Goal: Information Seeking & Learning: Learn about a topic

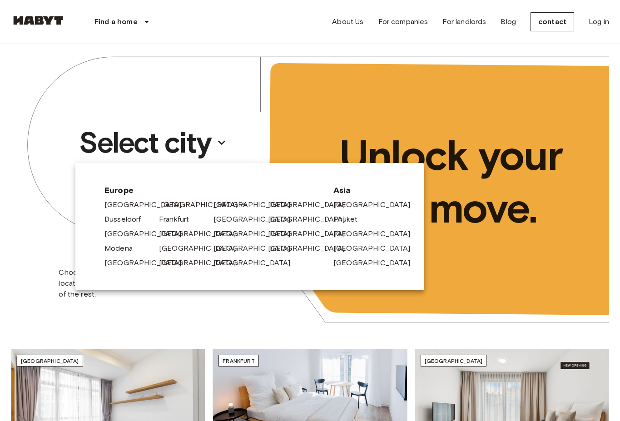
click at [170, 202] on font "[GEOGRAPHIC_DATA]" at bounding box center [199, 204] width 77 height 9
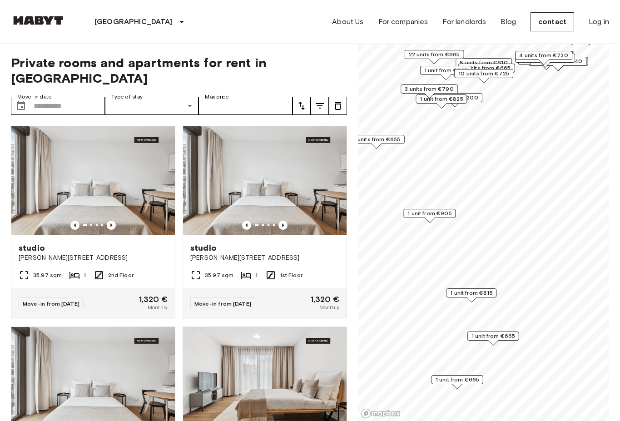
click at [449, 216] on font "1 unit from €905" at bounding box center [430, 213] width 44 height 7
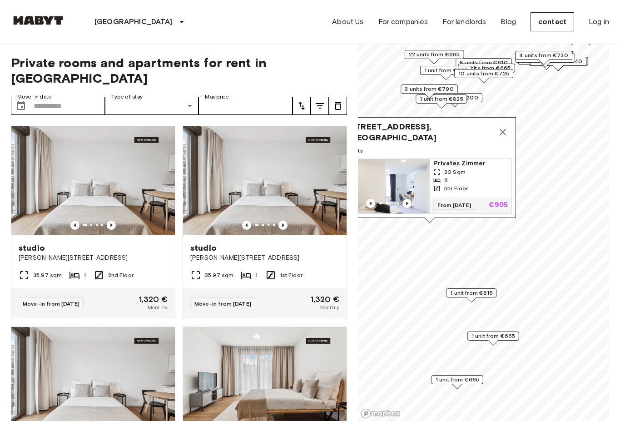
click at [459, 165] on span "Privates Zimmer" at bounding box center [471, 163] width 75 height 9
click at [504, 125] on button "Map marker" at bounding box center [503, 132] width 18 height 18
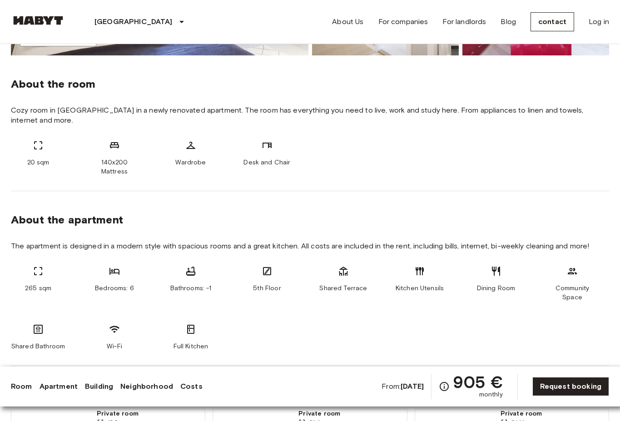
scroll to position [298, 0]
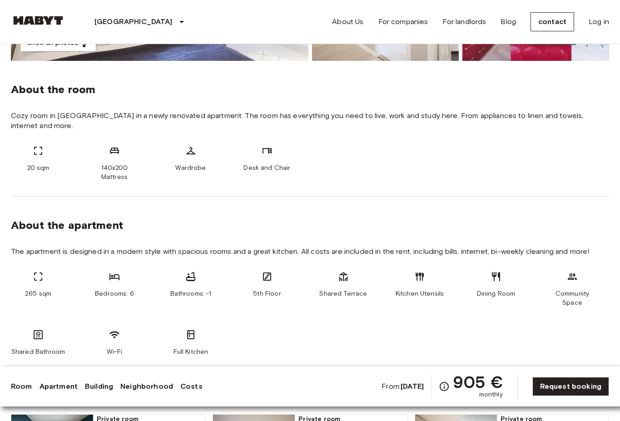
click at [36, 226] on section "About the apartment The apartment is designed in a modern style with spacious r…" at bounding box center [310, 284] width 599 height 175
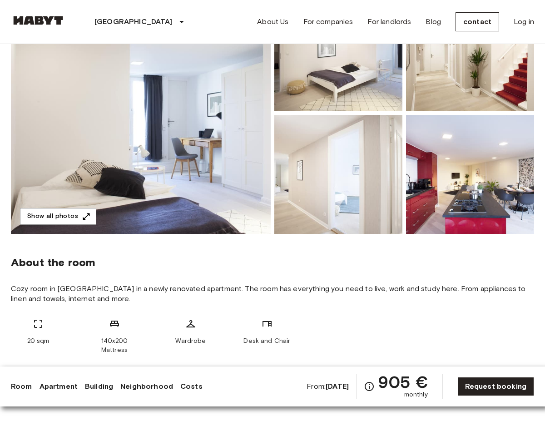
scroll to position [125, 0]
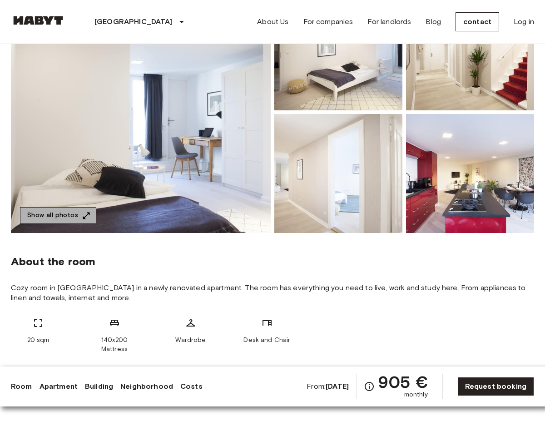
click at [78, 210] on button "Show all photos" at bounding box center [58, 215] width 76 height 17
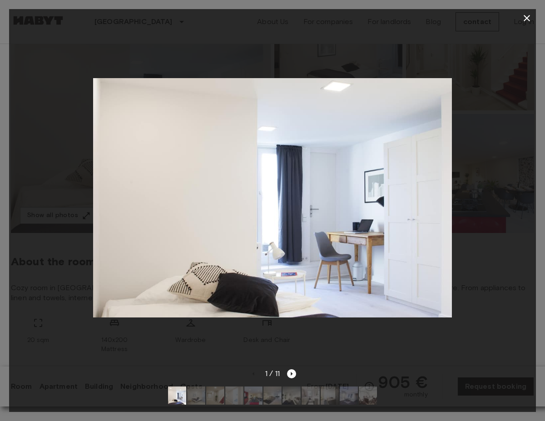
click at [434, 215] on img at bounding box center [272, 197] width 359 height 239
click at [196, 399] on img at bounding box center [196, 396] width 18 height 18
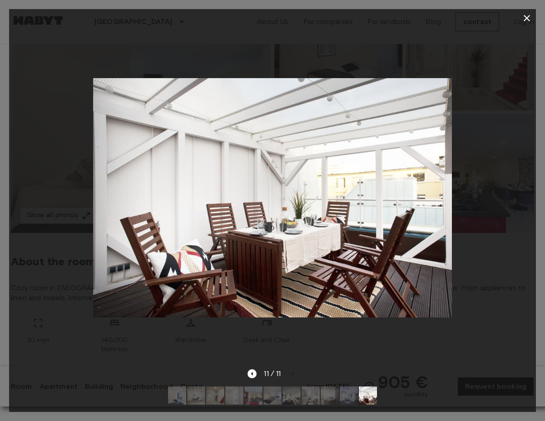
click at [528, 16] on icon "button" at bounding box center [527, 18] width 11 height 11
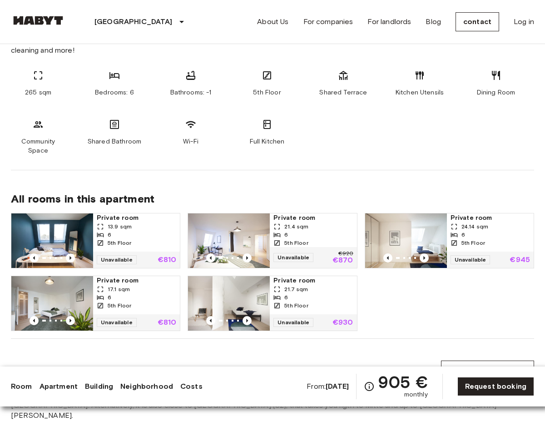
scroll to position [520, 0]
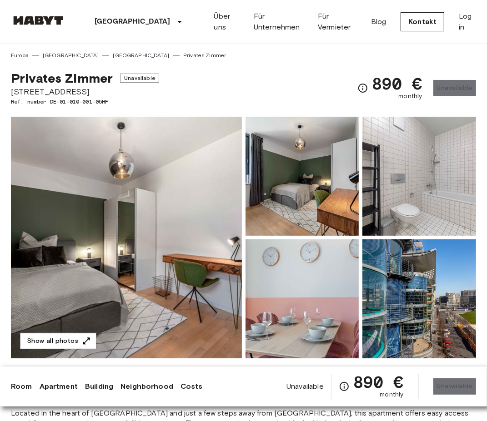
click at [44, 95] on span "Linkstraße 6" at bounding box center [85, 92] width 148 height 12
copy span "Linkstraße 6"
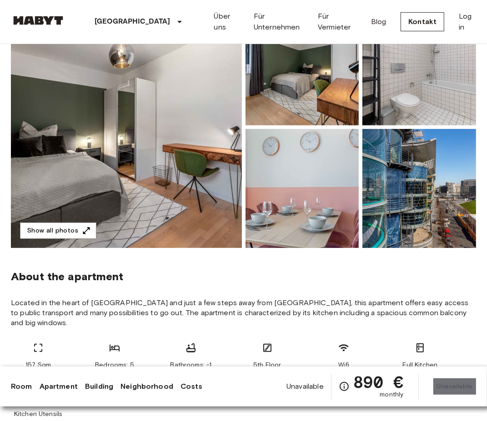
click at [370, 285] on section "About the apartment Located in the heart of Berlin and just a few steps away fr…" at bounding box center [243, 341] width 465 height 186
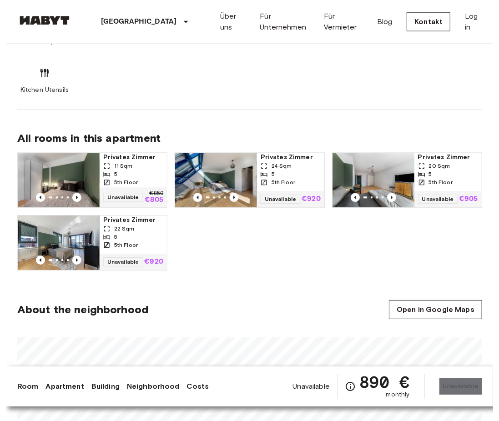
scroll to position [442, 0]
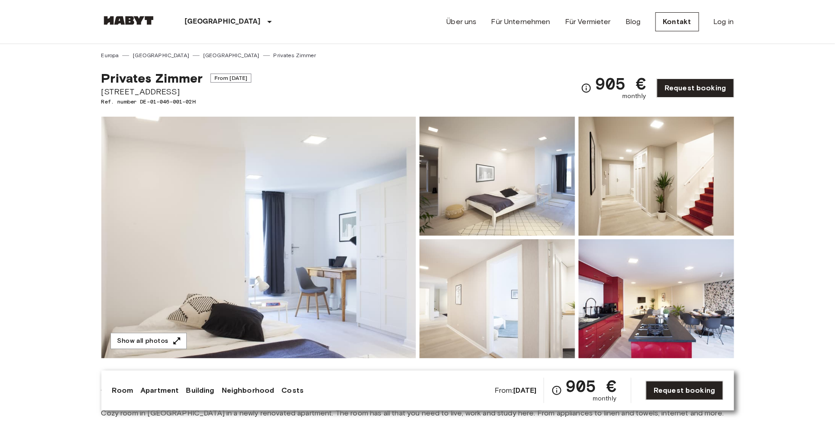
click at [169, 92] on span "[STREET_ADDRESS]" at bounding box center [176, 92] width 150 height 12
copy span "[STREET_ADDRESS]"
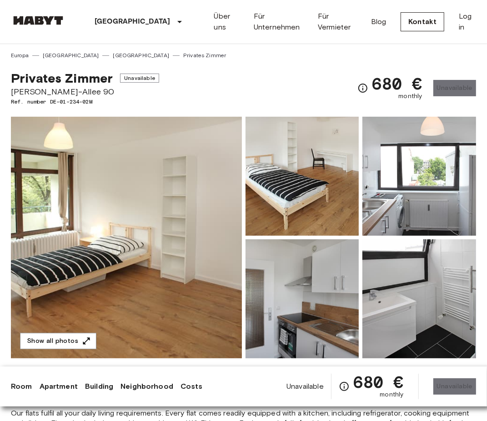
click at [49, 90] on span "[PERSON_NAME]-Allee 90" at bounding box center [85, 92] width 148 height 12
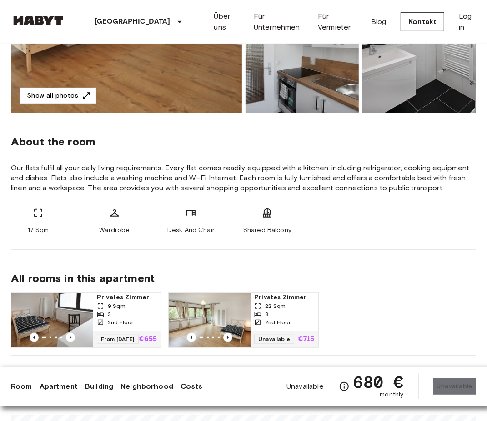
scroll to position [233, 0]
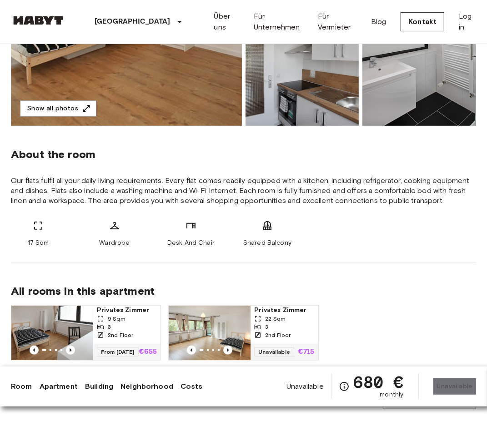
click at [55, 386] on link "Apartment" at bounding box center [59, 386] width 38 height 11
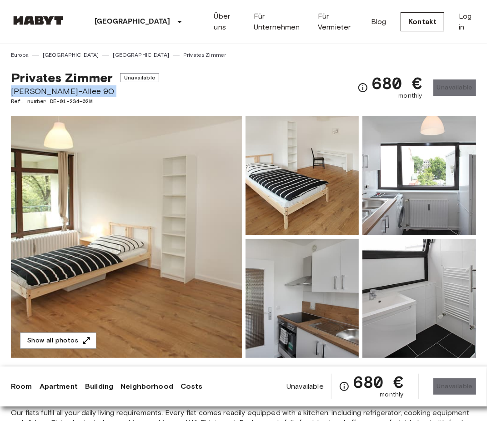
scroll to position [0, 0]
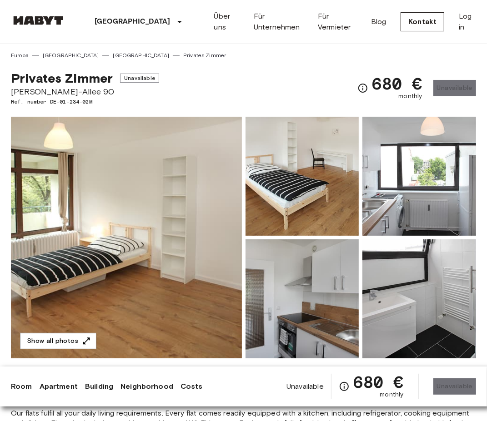
click at [140, 101] on span "Ref. number DE-01-234-02M" at bounding box center [85, 102] width 148 height 8
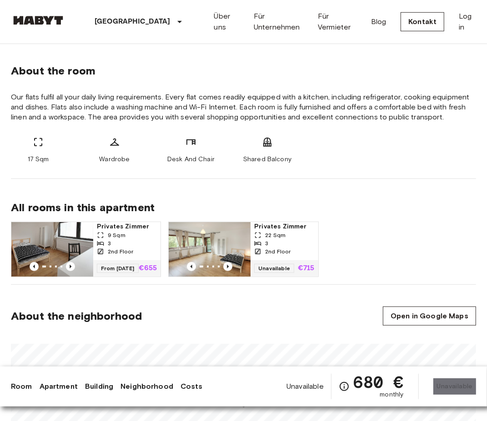
scroll to position [326, 0]
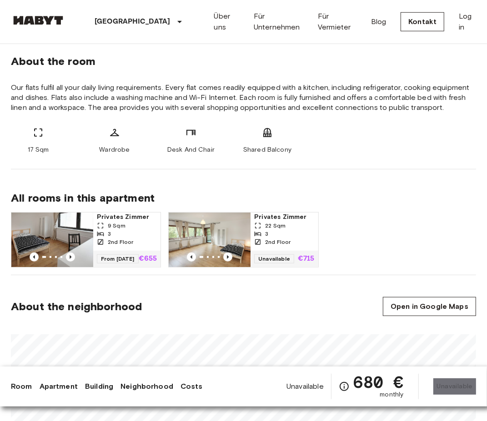
click at [258, 244] on icon at bounding box center [257, 242] width 5 height 5
click at [122, 235] on div "3" at bounding box center [127, 234] width 60 height 8
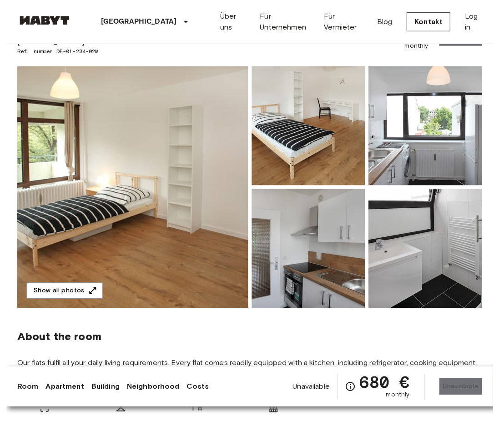
scroll to position [0, 0]
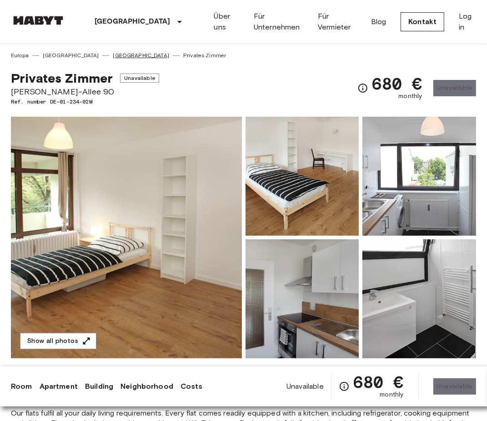
click at [113, 52] on link "[GEOGRAPHIC_DATA]" at bounding box center [141, 55] width 56 height 8
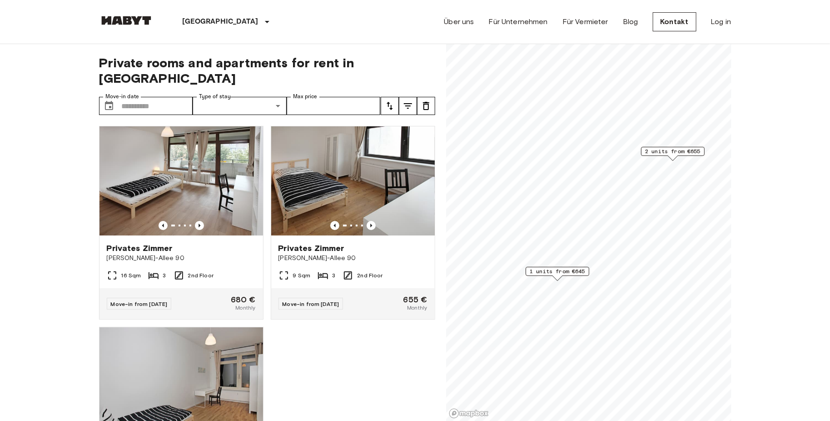
click at [486, 268] on span "1 units from €645" at bounding box center [557, 271] width 55 height 8
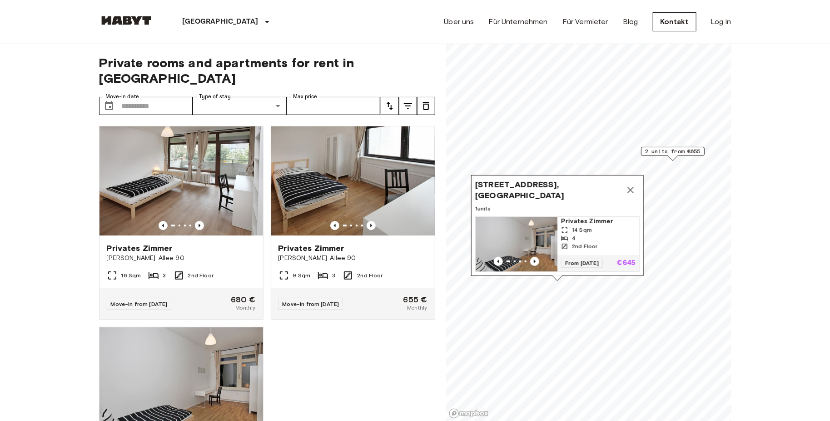
click at [486, 186] on span "Bismarckstraße 72, 10627 Berlin, GER" at bounding box center [548, 190] width 146 height 22
click at [486, 156] on div "2 units from €655" at bounding box center [673, 154] width 64 height 14
click at [486, 152] on span "2 units from €655" at bounding box center [672, 151] width 55 height 8
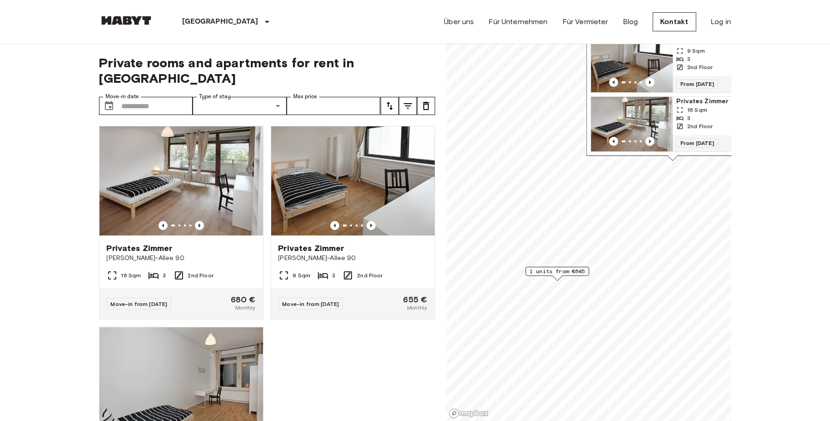
click at [486, 62] on img "Map marker" at bounding box center [632, 65] width 82 height 55
click at [486, 271] on span "1 units from €645" at bounding box center [557, 271] width 55 height 8
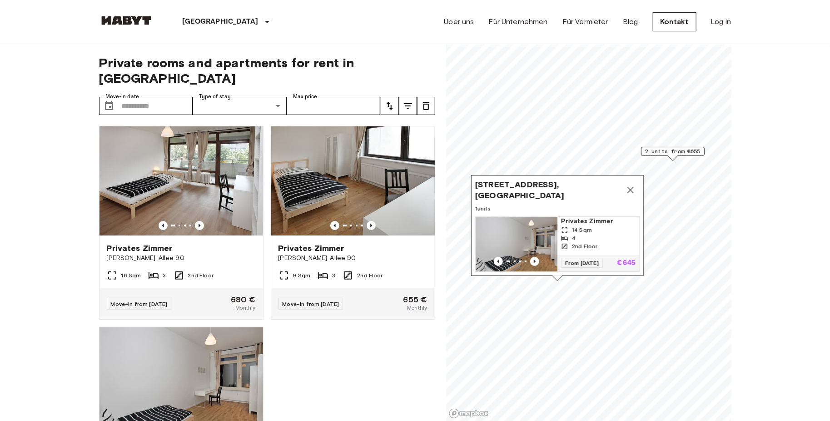
click at [486, 221] on img "Map marker" at bounding box center [517, 244] width 82 height 55
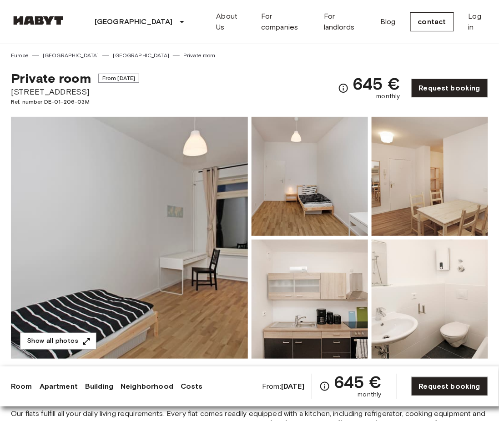
drag, startPoint x: 83, startPoint y: 93, endPoint x: 10, endPoint y: 93, distance: 73.2
copy font "Bismarckstrasse 72"
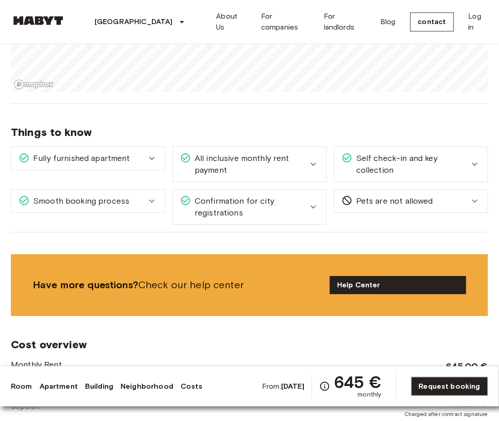
scroll to position [704, 0]
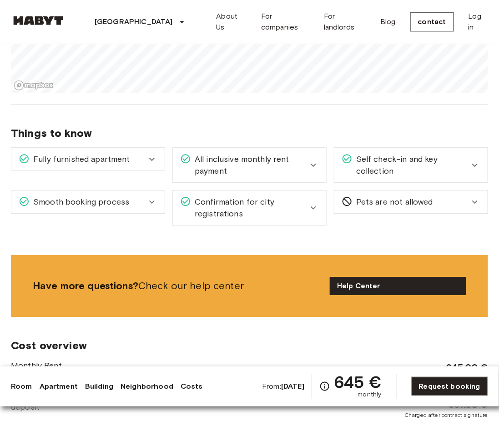
click at [59, 384] on font "Apartment" at bounding box center [59, 386] width 38 height 9
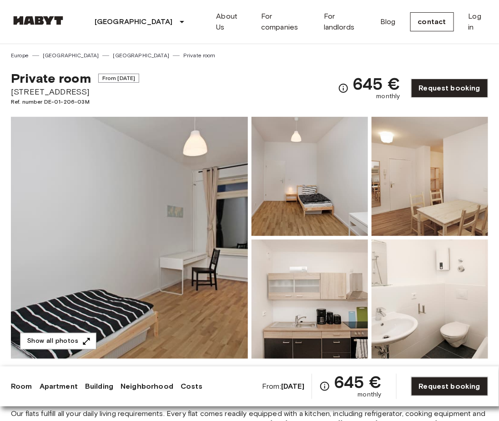
scroll to position [0, 0]
click at [230, 95] on div "Private room From Apr 4 2026 Bismarckstrasse 72 Ref. number DE-01-206-03M 645 €…" at bounding box center [249, 83] width 477 height 46
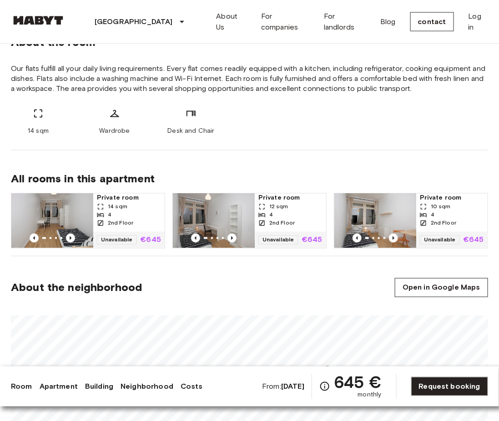
scroll to position [348, 0]
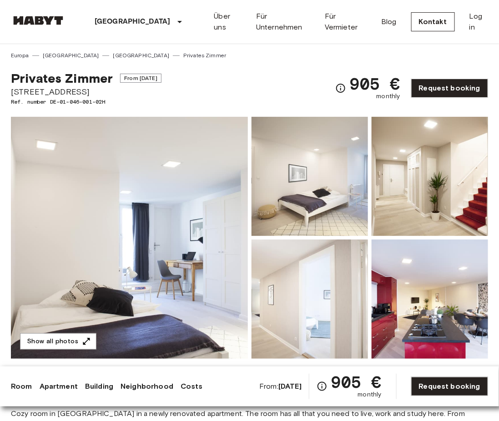
click at [63, 94] on span "[STREET_ADDRESS]" at bounding box center [86, 92] width 150 height 12
copy span "[STREET_ADDRESS]"
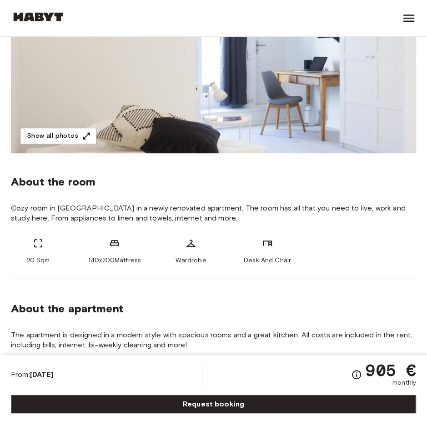
scroll to position [194, 0]
